Goal: Navigation & Orientation: Find specific page/section

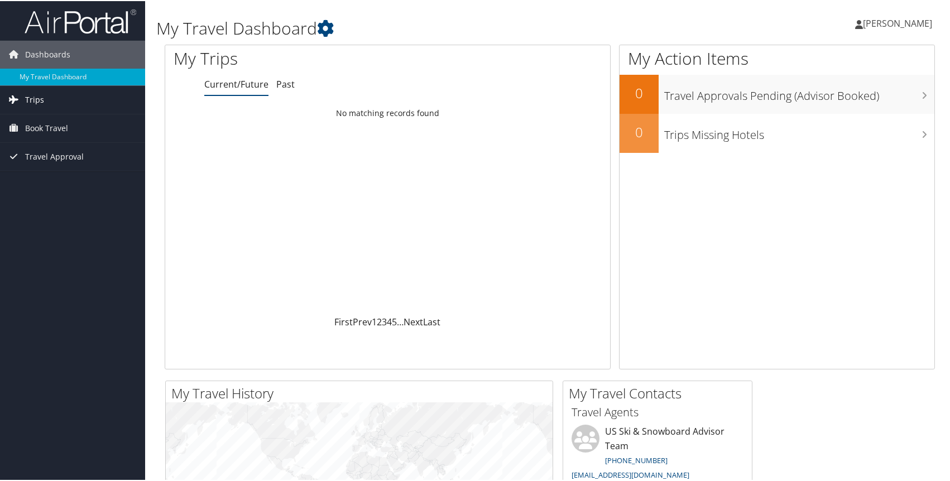
click at [30, 104] on span "Trips" at bounding box center [34, 99] width 19 height 28
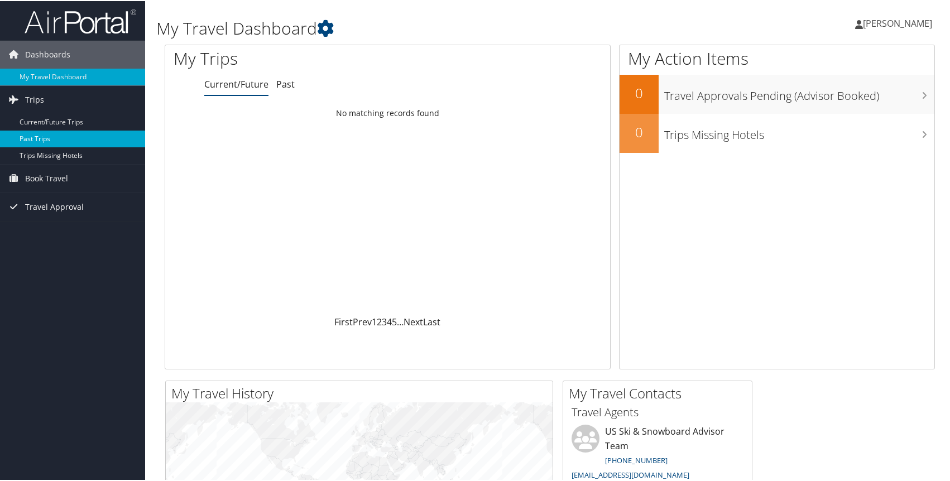
click at [42, 138] on link "Past Trips" at bounding box center [72, 137] width 145 height 17
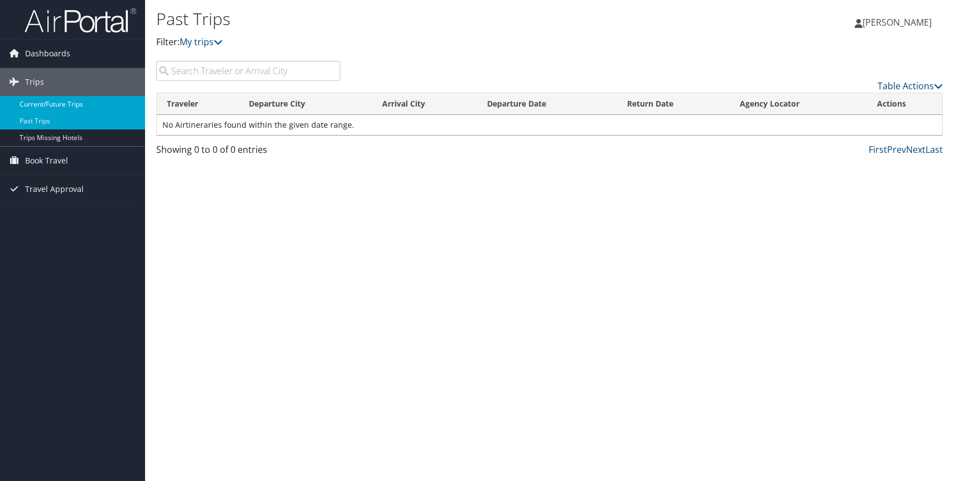
click at [106, 100] on link "Current/Future Trips" at bounding box center [72, 104] width 145 height 17
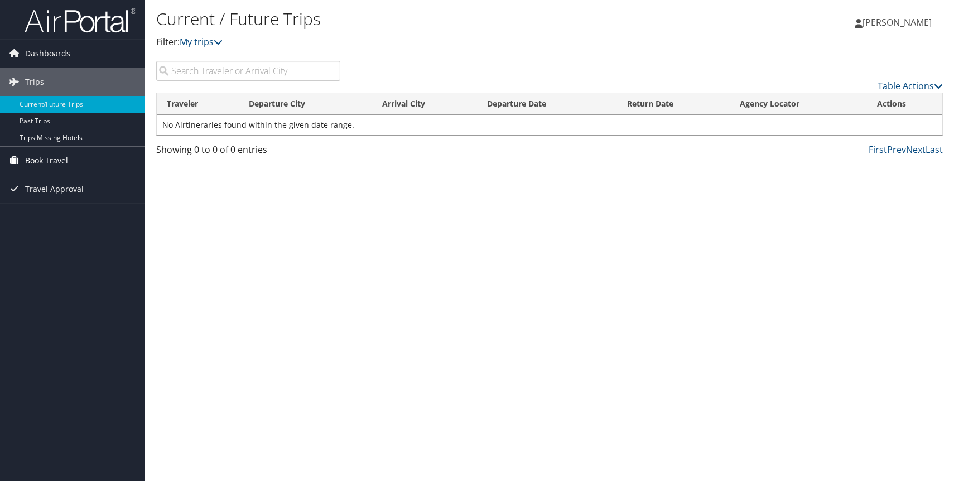
click at [75, 162] on link "Book Travel" at bounding box center [72, 161] width 145 height 28
click at [75, 218] on link "Book/Manage Online Trips" at bounding box center [72, 216] width 145 height 17
